Goal: Complete application form

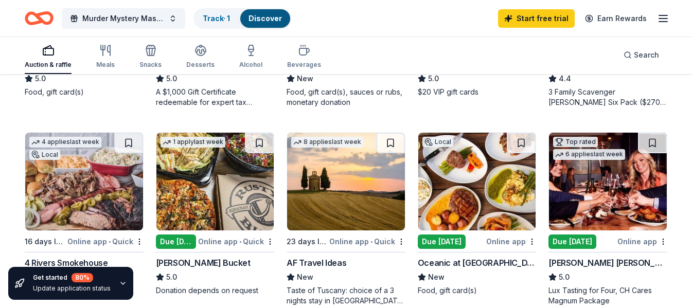
scroll to position [669, 0]
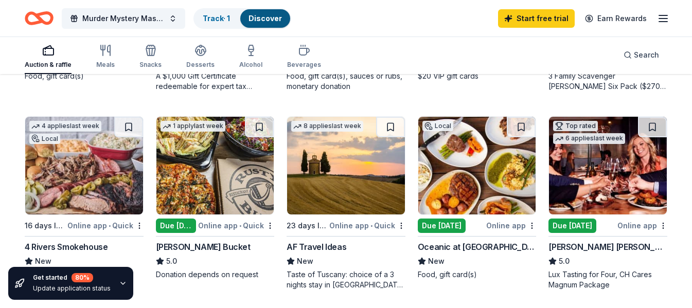
click at [591, 201] on img at bounding box center [608, 166] width 118 height 98
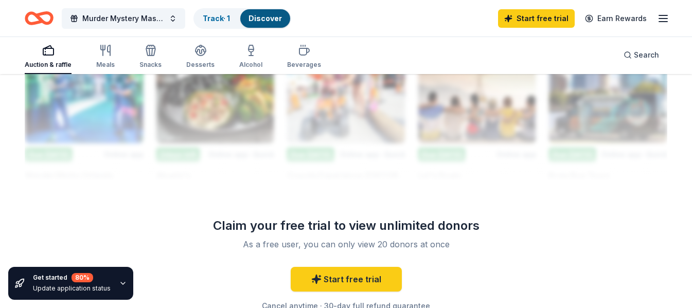
scroll to position [926, 0]
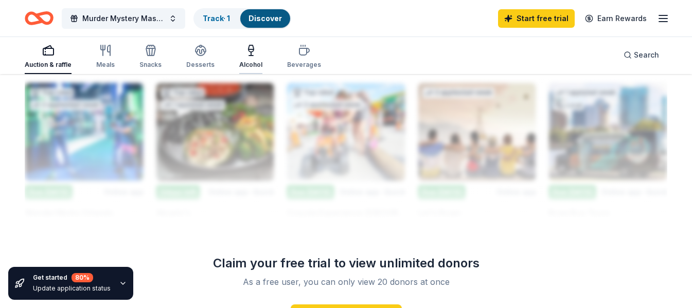
click at [246, 54] on icon "button" at bounding box center [251, 50] width 12 height 12
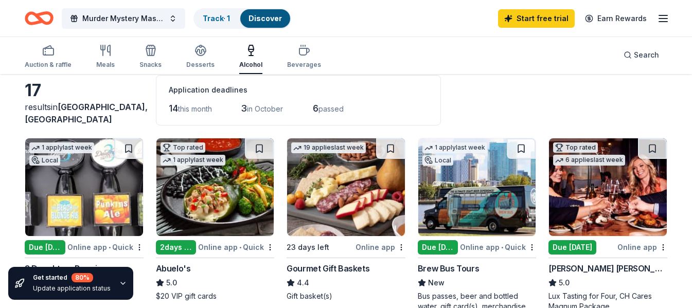
scroll to position [103, 0]
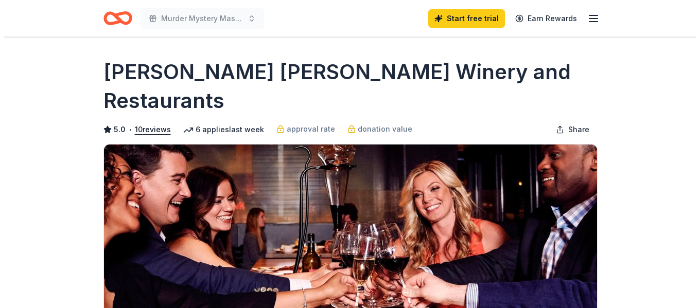
scroll to position [154, 0]
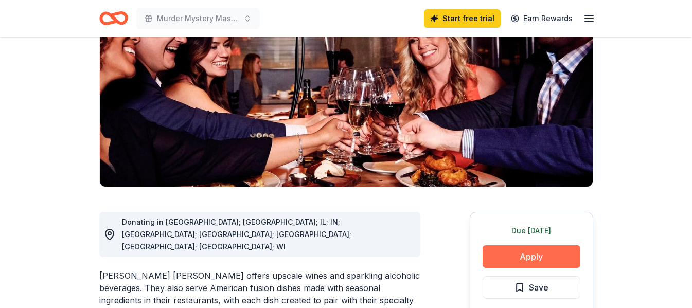
click at [516, 245] on button "Apply" at bounding box center [532, 256] width 98 height 23
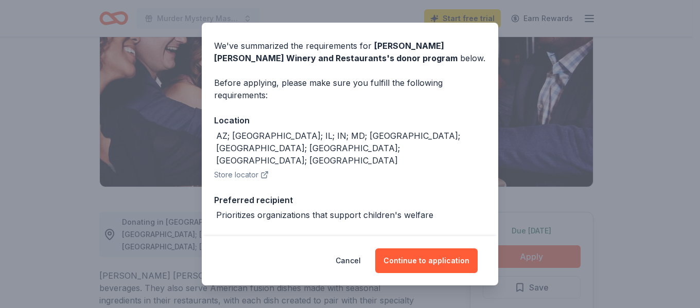
scroll to position [48, 0]
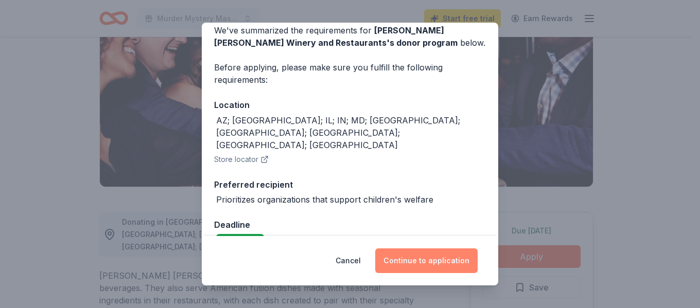
click at [433, 263] on button "Continue to application" at bounding box center [426, 261] width 102 height 25
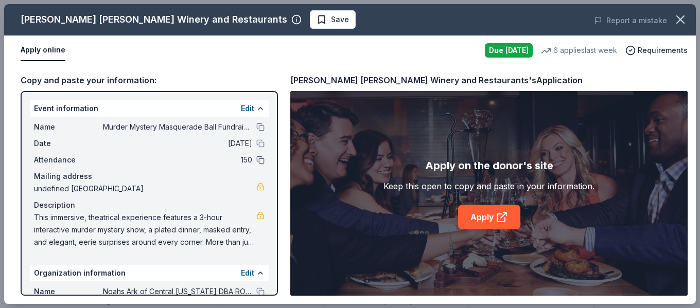
click at [256, 161] on button at bounding box center [260, 160] width 8 height 8
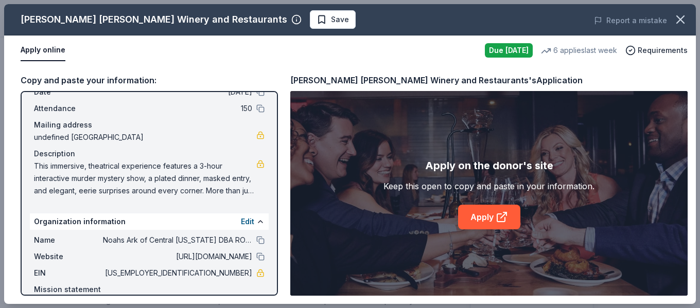
scroll to position [77, 0]
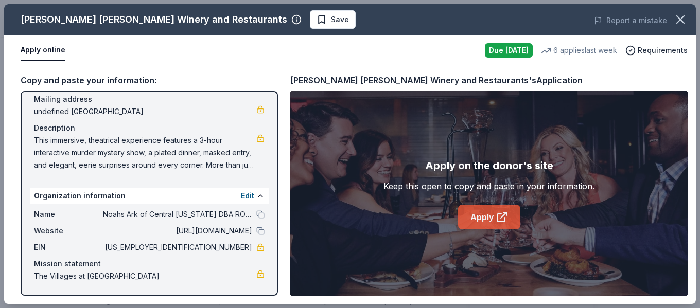
click at [479, 222] on link "Apply" at bounding box center [489, 217] width 62 height 25
click at [490, 215] on link "Apply" at bounding box center [489, 217] width 62 height 25
